Goal: Information Seeking & Learning: Learn about a topic

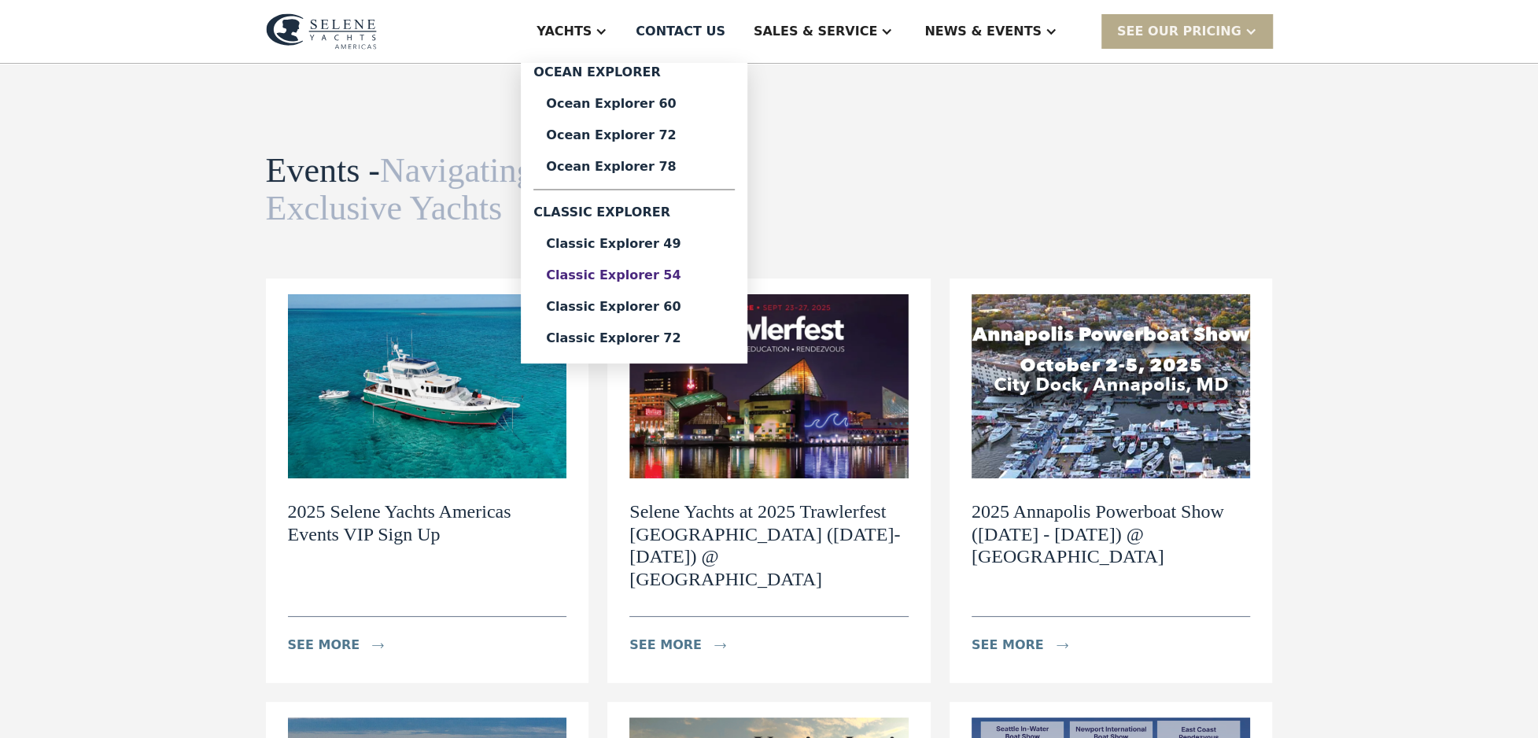
click at [688, 275] on div "Classic Explorer 54" at bounding box center [634, 275] width 176 height 13
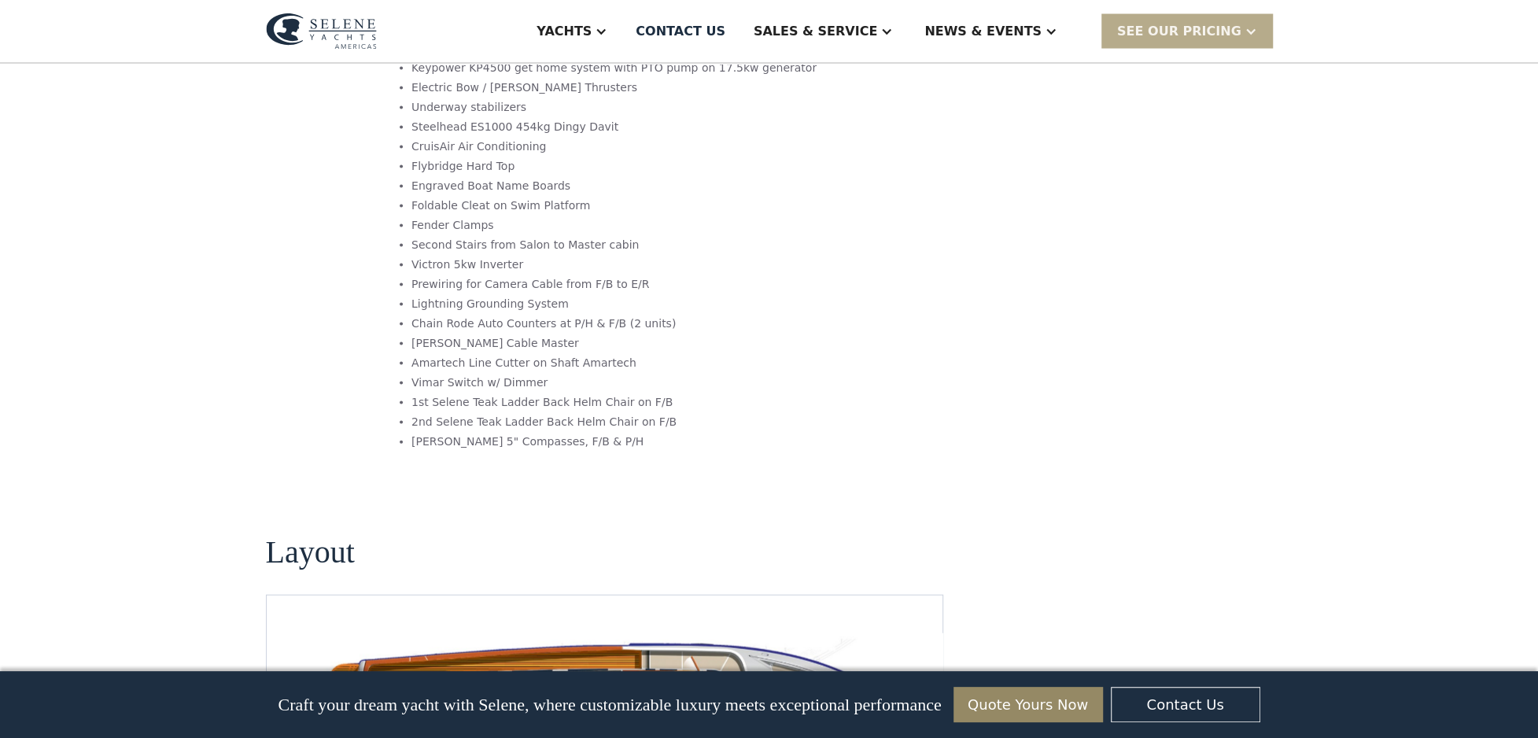
scroll to position [2517, 0]
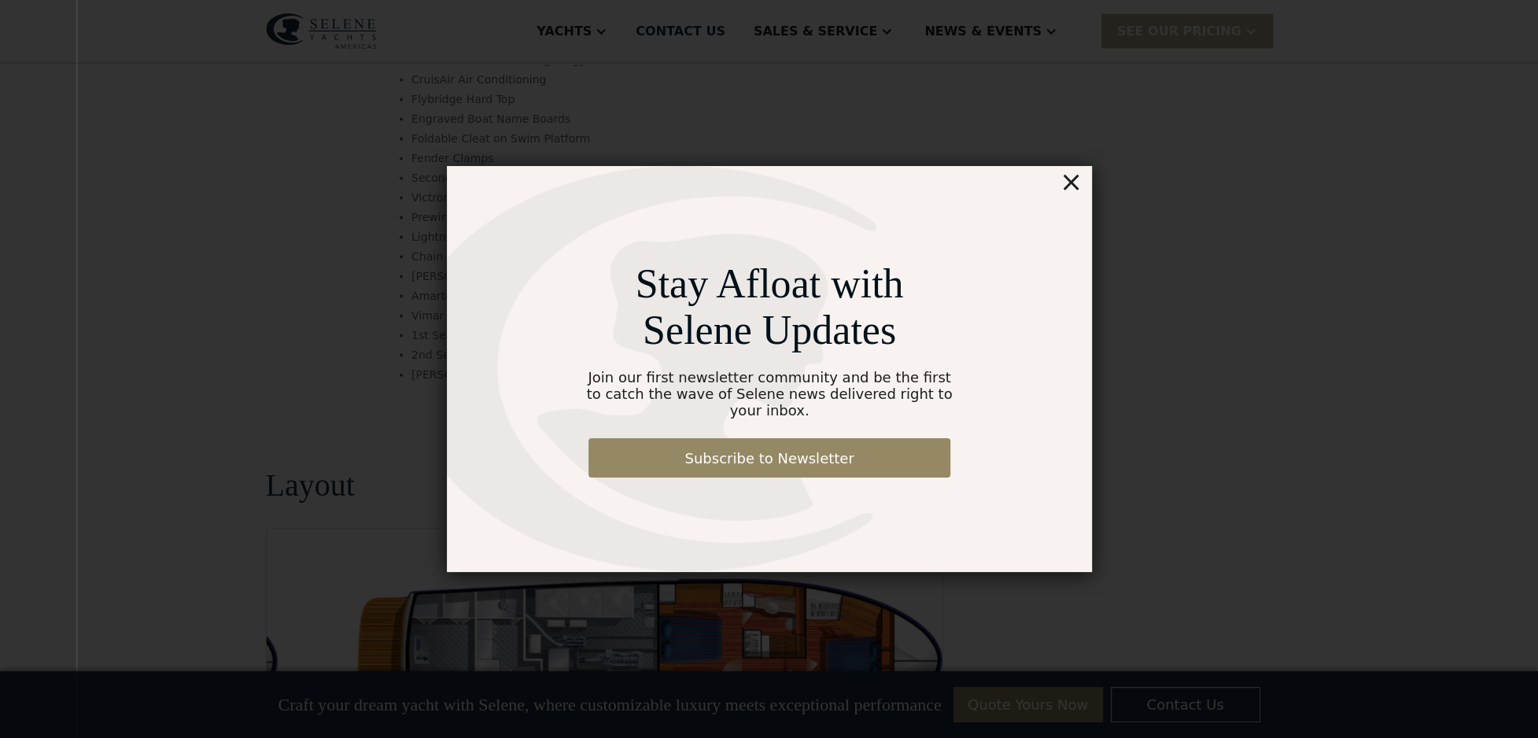
click at [1078, 197] on div "×" at bounding box center [1070, 181] width 23 height 31
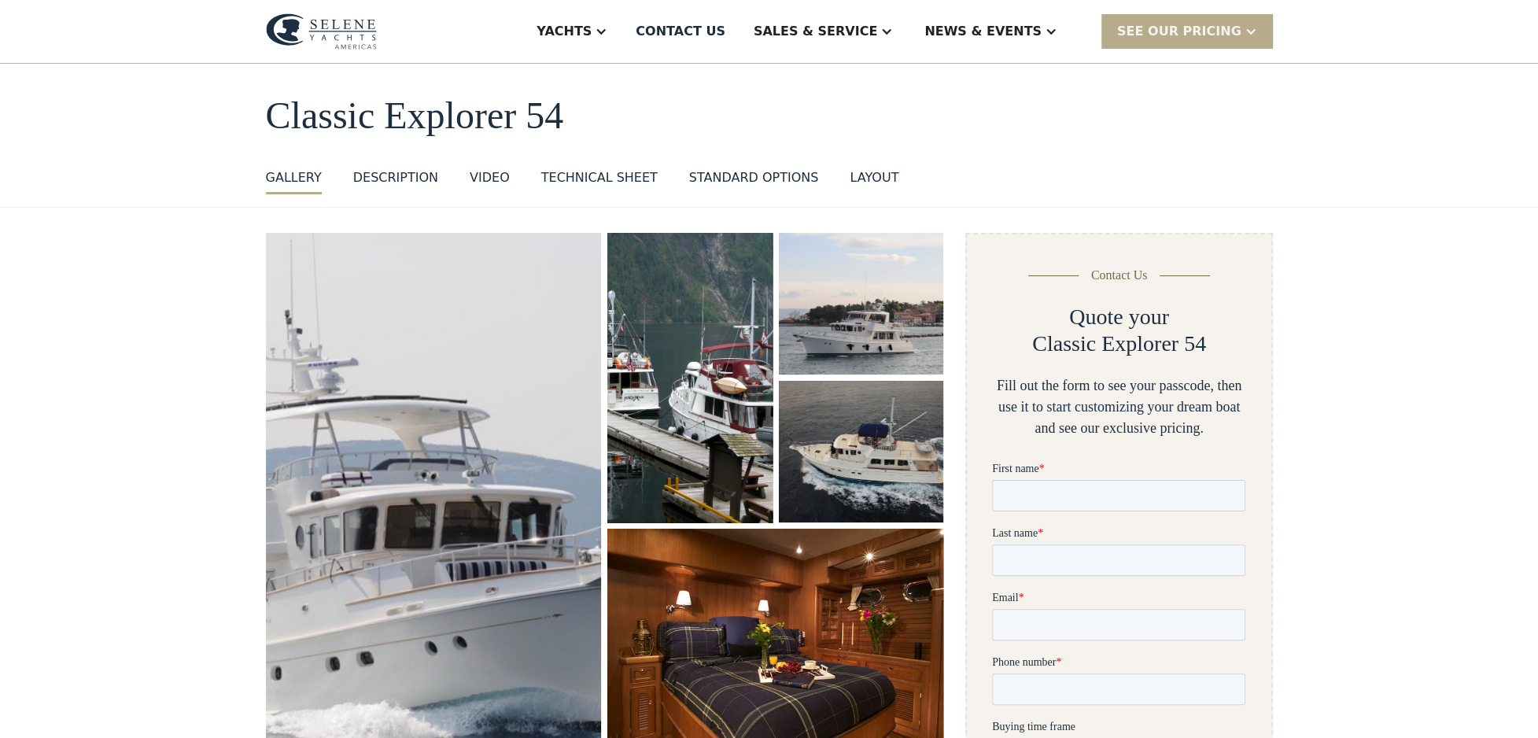
scroll to position [0, 0]
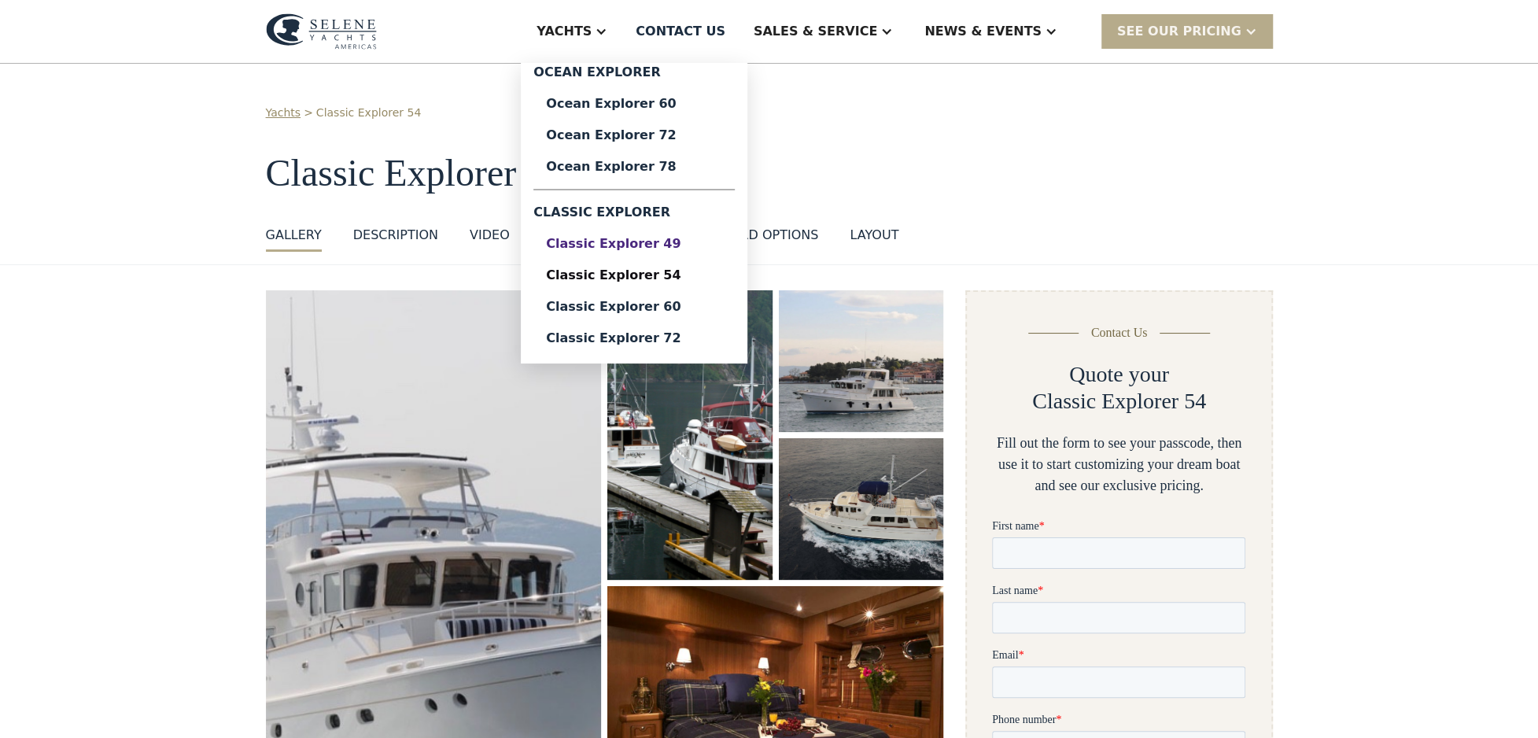
click at [688, 246] on div "Classic Explorer 49" at bounding box center [634, 244] width 176 height 13
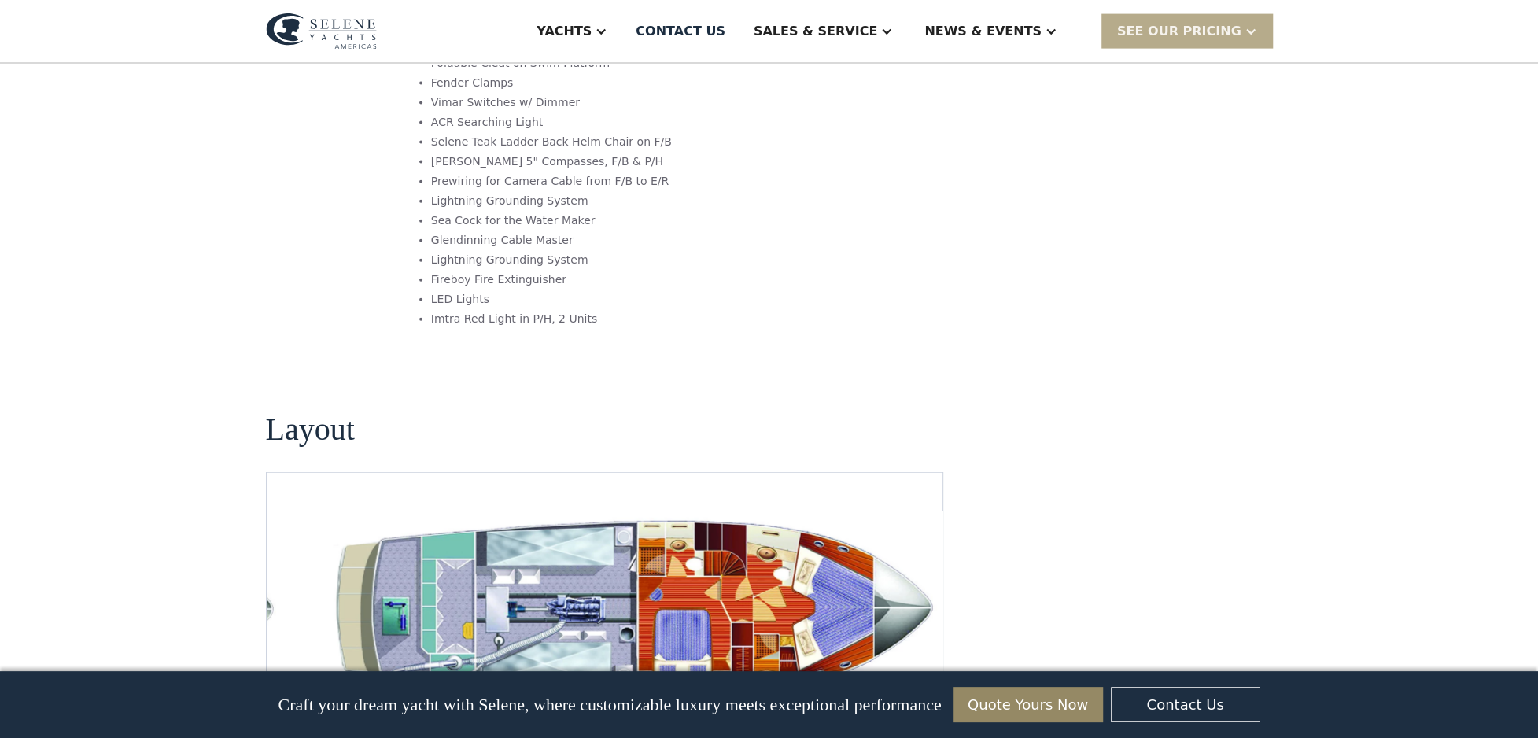
scroll to position [2832, 0]
